Goal: Transaction & Acquisition: Purchase product/service

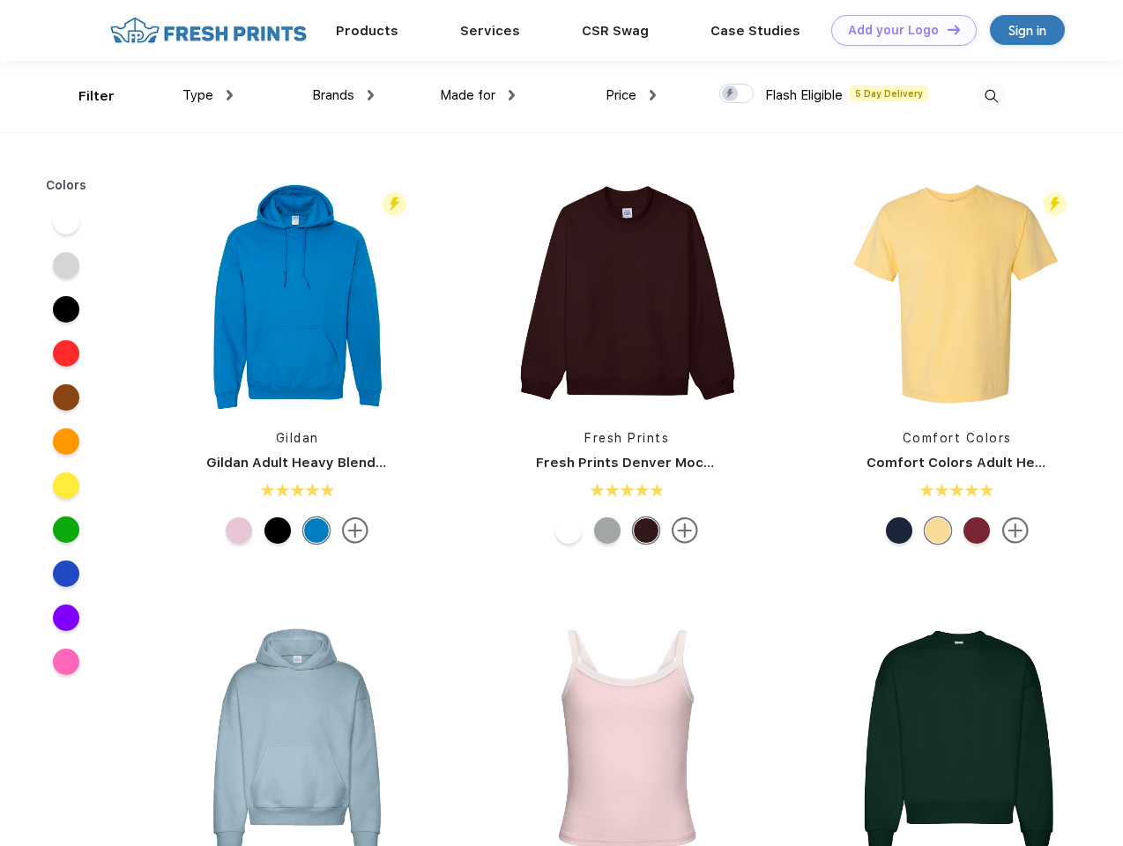
scroll to position [1, 0]
click at [897, 30] on link "Add your Logo Design Tool" at bounding box center [903, 30] width 145 height 31
click at [0, 0] on div "Design Tool" at bounding box center [0, 0] width 0 height 0
click at [946, 29] on link "Add your Logo Design Tool" at bounding box center [903, 30] width 145 height 31
click at [85, 96] on div "Filter" at bounding box center [96, 96] width 36 height 20
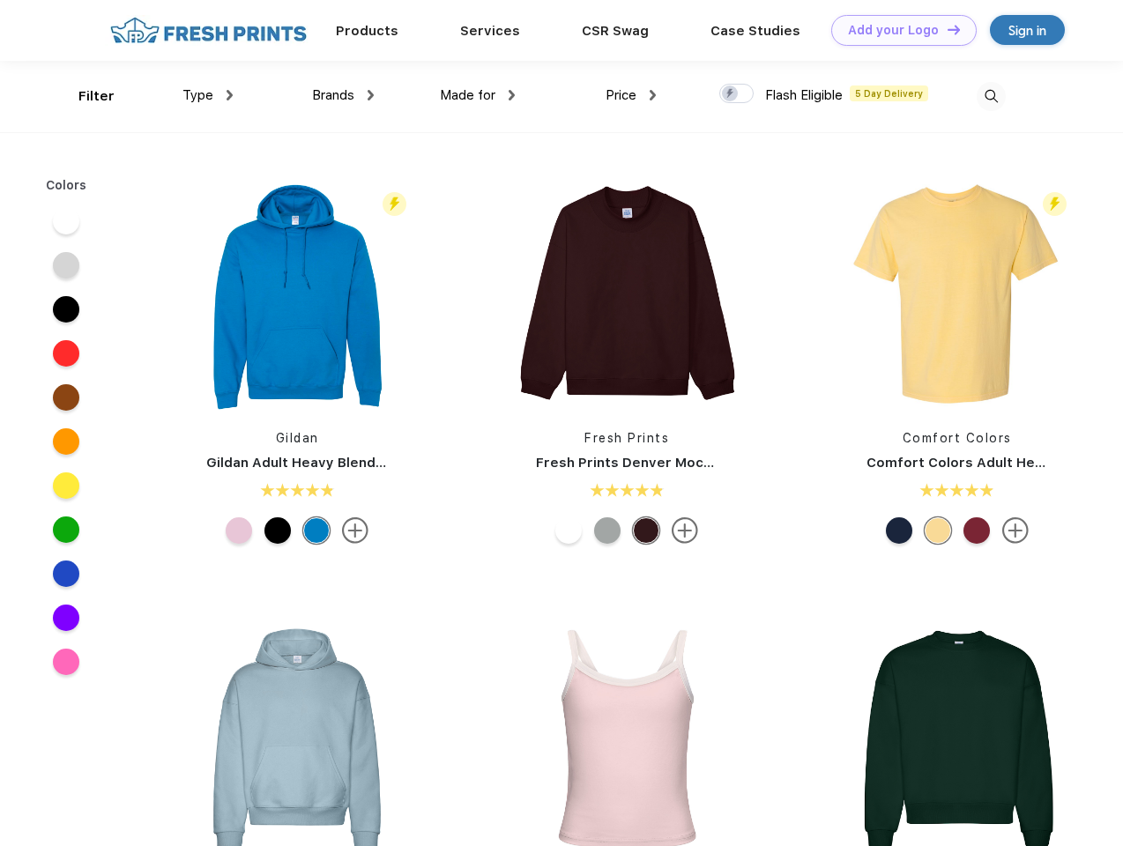
click at [208, 95] on span "Type" at bounding box center [197, 95] width 31 height 16
click at [343, 95] on span "Brands" at bounding box center [333, 95] width 42 height 16
click at [478, 95] on span "Made for" at bounding box center [468, 95] width 56 height 16
click at [631, 95] on span "Price" at bounding box center [620, 95] width 31 height 16
click at [737, 94] on div at bounding box center [736, 93] width 34 height 19
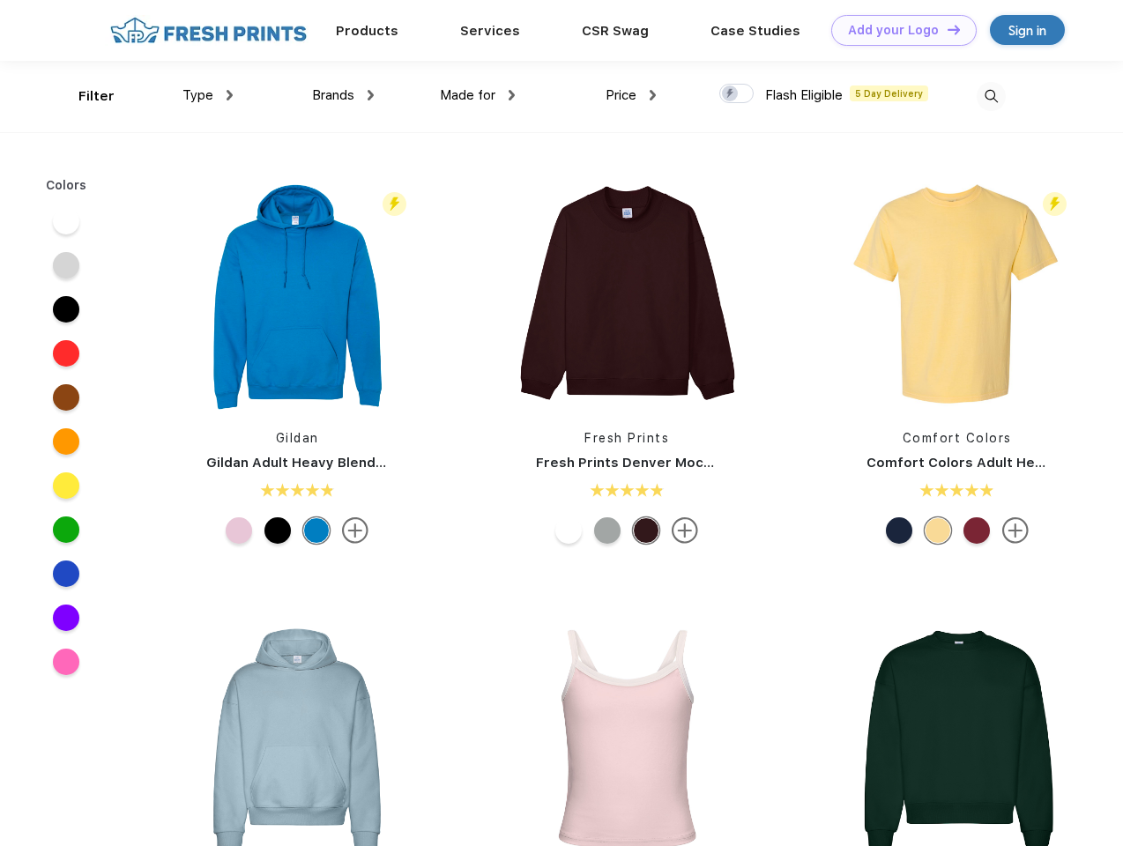
click at [731, 94] on input "checkbox" at bounding box center [724, 88] width 11 height 11
click at [991, 96] on img at bounding box center [991, 96] width 29 height 29
